Goal: Information Seeking & Learning: Learn about a topic

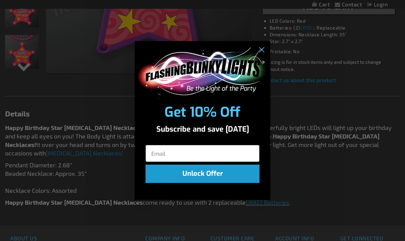
scroll to position [233, 0]
click at [262, 55] on circle "Close dialog" at bounding box center [261, 49] width 11 height 11
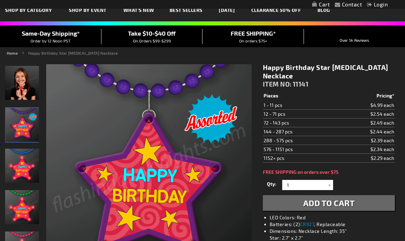
scroll to position [0, 0]
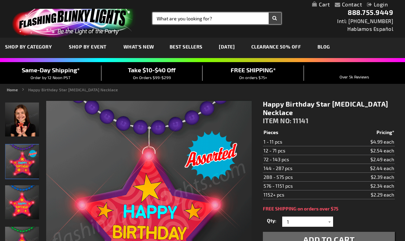
click at [178, 18] on input "Search" at bounding box center [217, 19] width 129 height 12
click at [168, 16] on input "Search" at bounding box center [217, 19] width 129 height 12
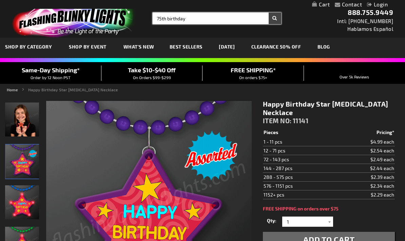
type input "75th birthday"
click at [275, 18] on button "Search" at bounding box center [275, 19] width 13 height 12
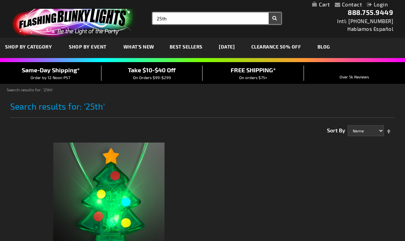
click at [173, 20] on input "25th" at bounding box center [217, 19] width 129 height 12
type input "2"
type input "75th birthday necklaces"
click at [275, 18] on button "Search" at bounding box center [275, 19] width 13 height 12
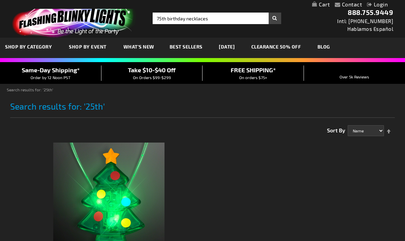
click at [277, 17] on button "Search" at bounding box center [275, 19] width 13 height 12
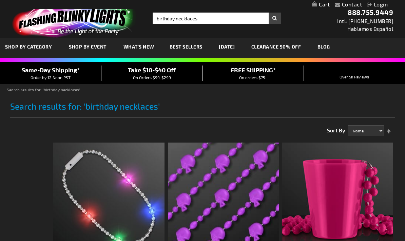
click at [145, 49] on span "What's New" at bounding box center [139, 47] width 31 height 6
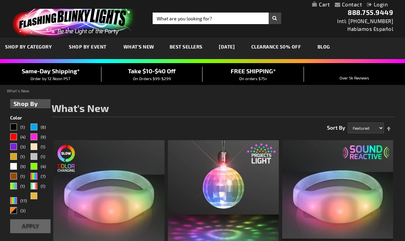
click at [291, 51] on link "CLEARANCE 50% OFF" at bounding box center [276, 46] width 60 height 23
